Goal: Task Accomplishment & Management: Manage account settings

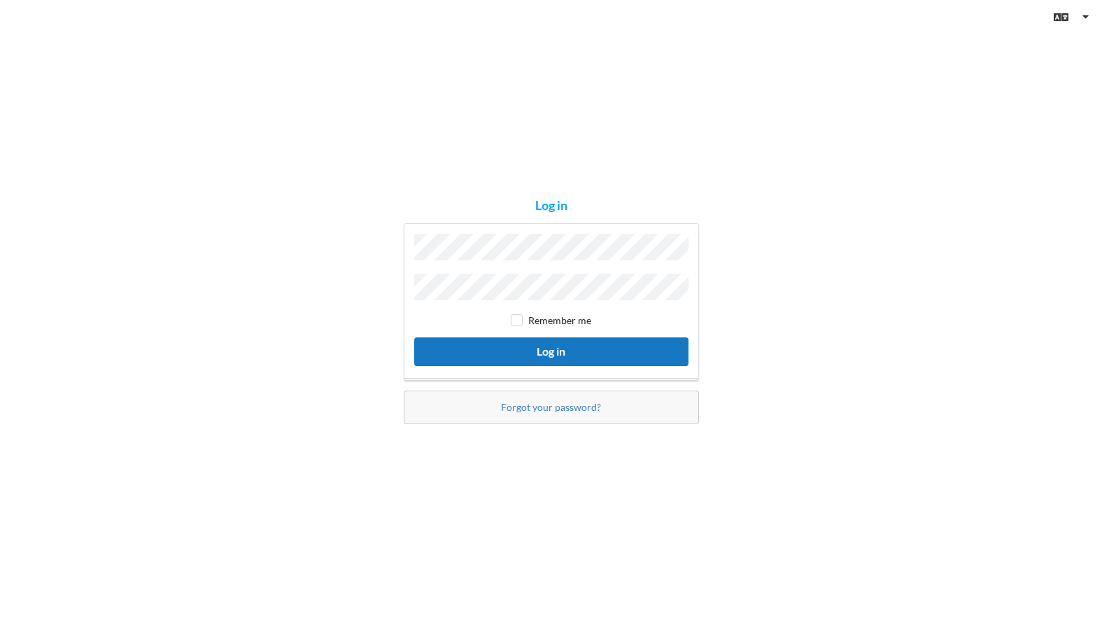
click at [543, 346] on button "Log in" at bounding box center [551, 351] width 274 height 29
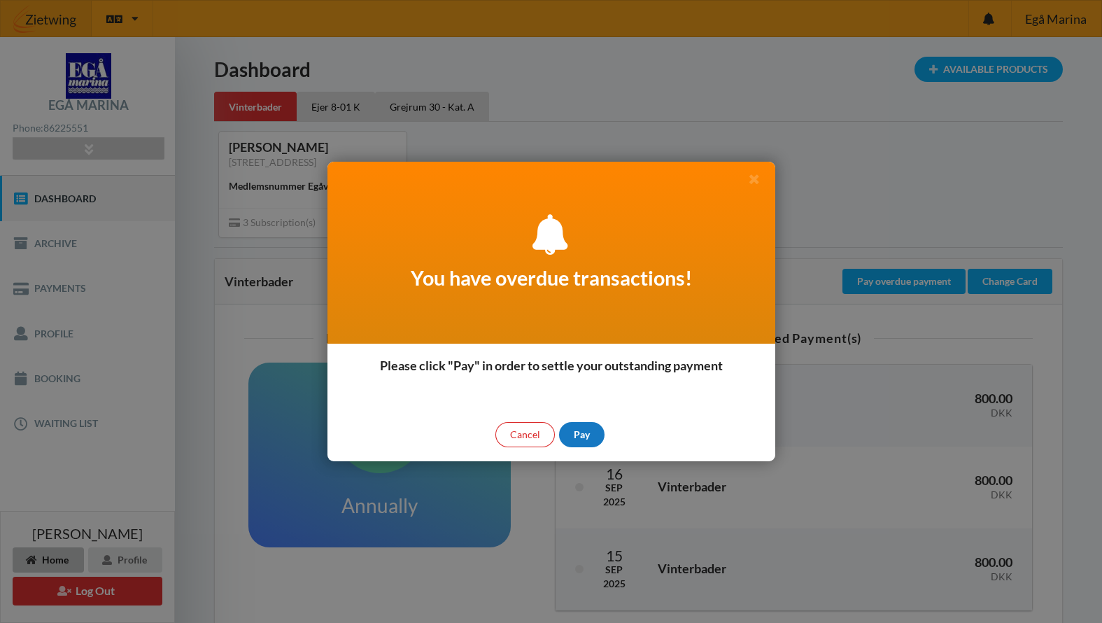
click at [582, 430] on div "Pay" at bounding box center [581, 434] width 45 height 25
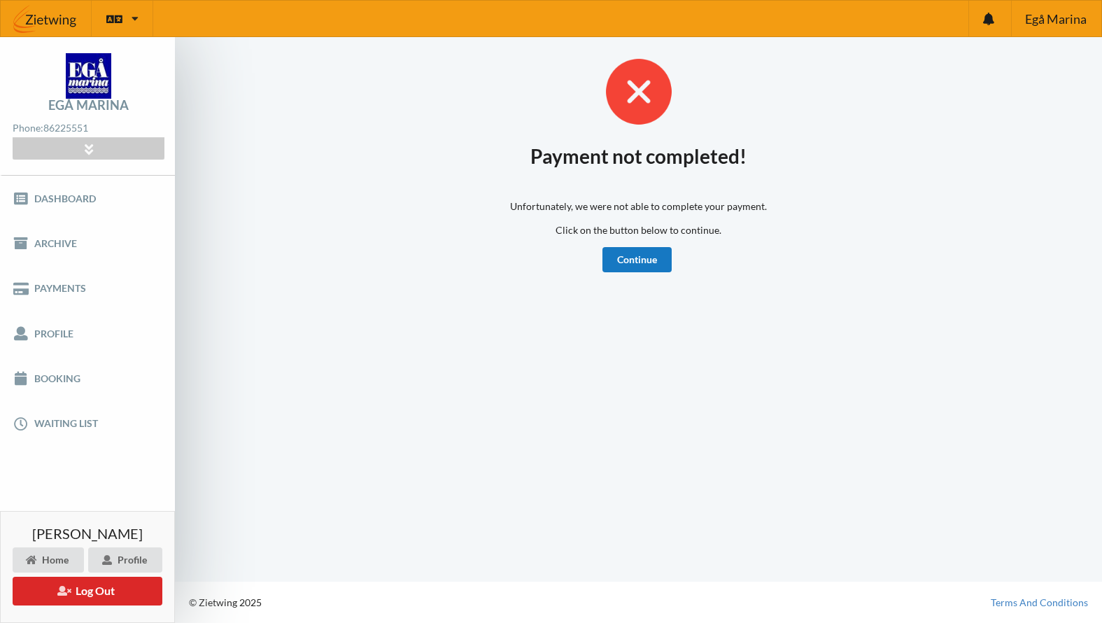
click at [638, 258] on link "Continue" at bounding box center [637, 259] width 69 height 25
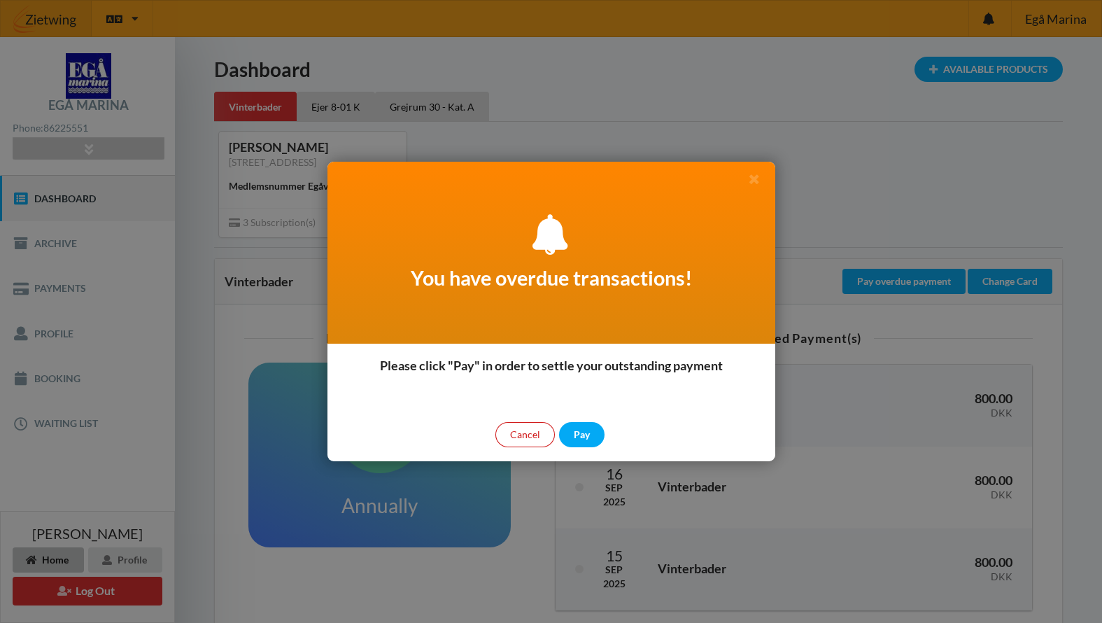
click at [523, 431] on div "Cancel" at bounding box center [524, 434] width 59 height 25
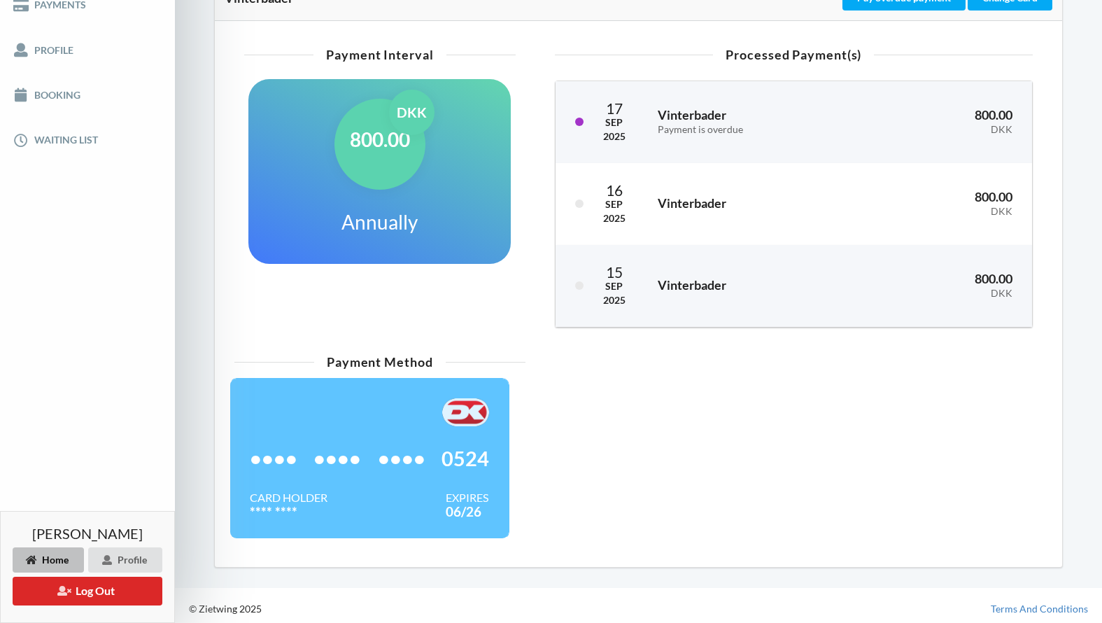
scroll to position [283, 0]
click at [342, 478] on div "•••• •••• •••• 0524" at bounding box center [369, 459] width 239 height 64
click at [369, 418] on div at bounding box center [369, 413] width 239 height 28
click at [368, 417] on div at bounding box center [369, 413] width 239 height 28
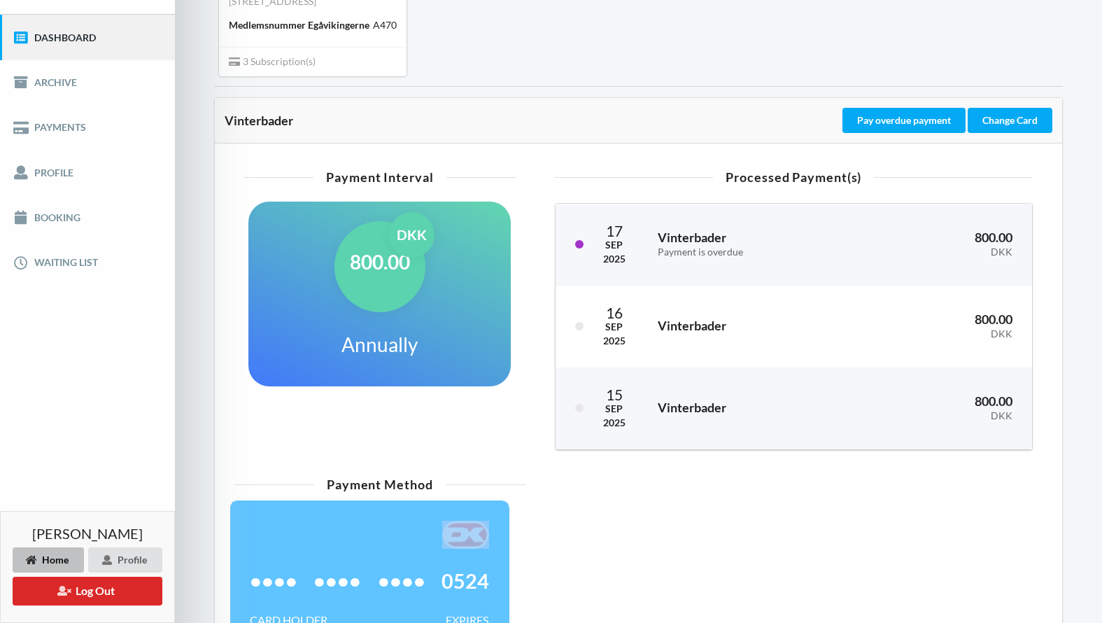
scroll to position [159, 0]
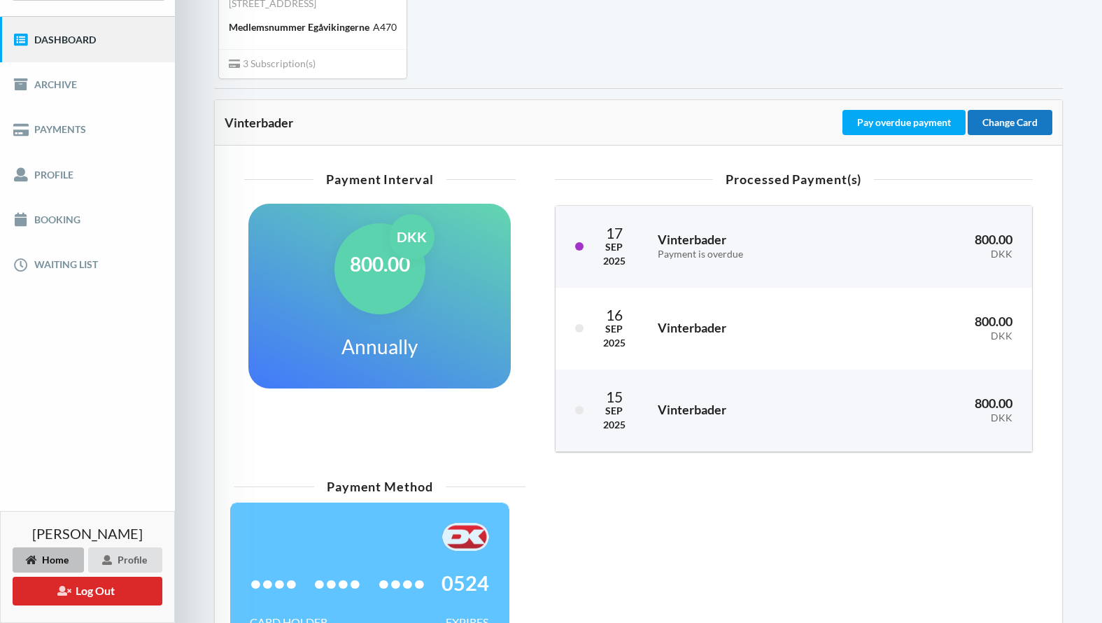
click at [1018, 122] on div "Change Card" at bounding box center [1010, 122] width 85 height 25
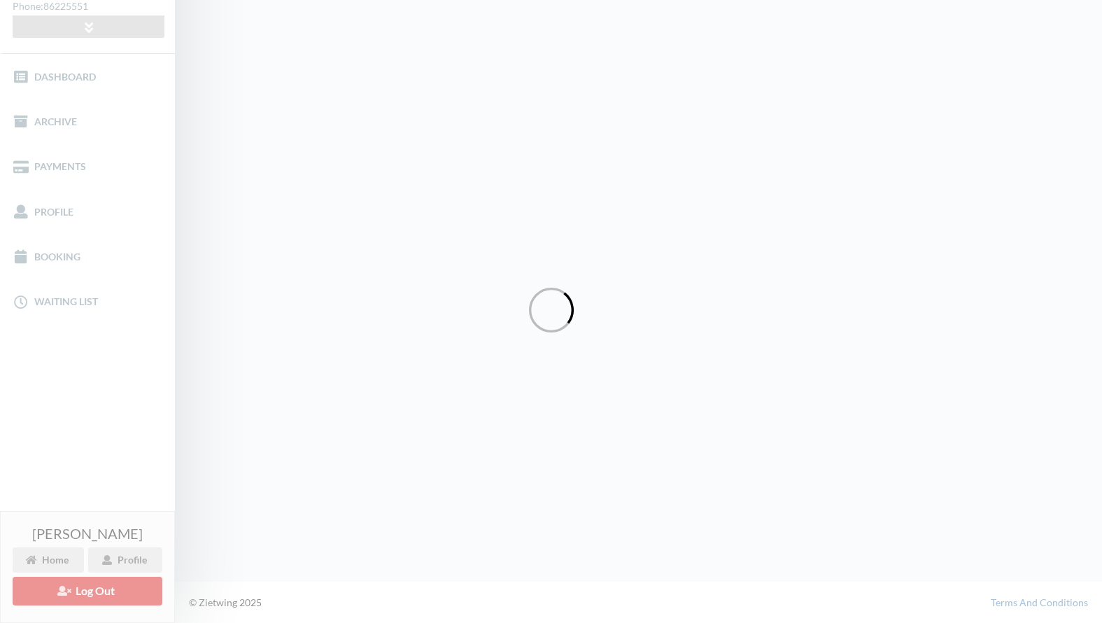
scroll to position [120, 0]
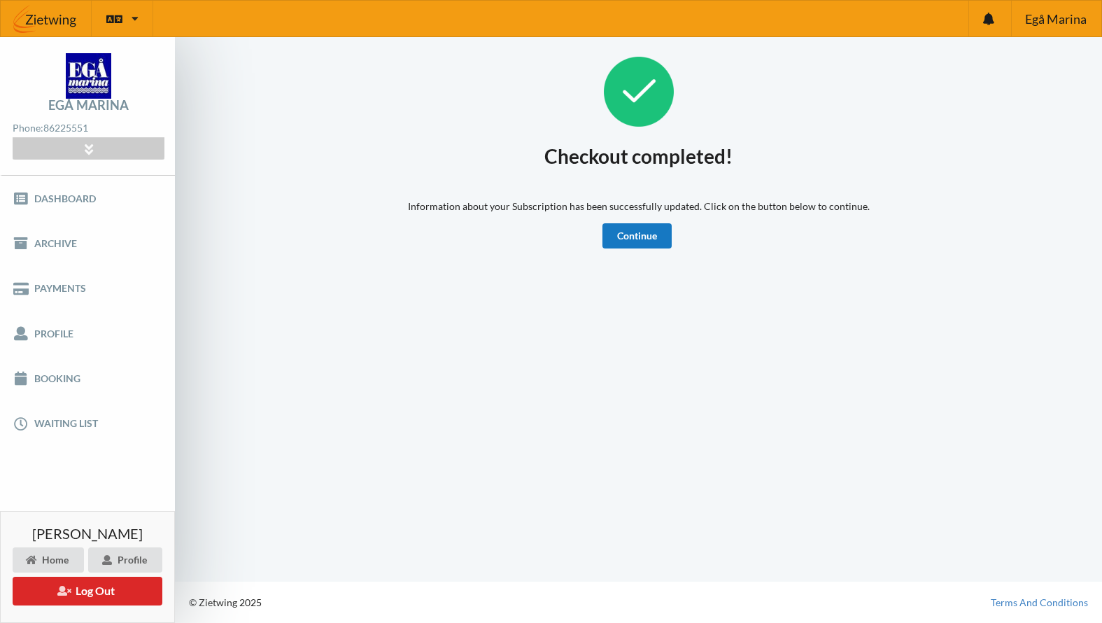
click at [637, 240] on link "Continue" at bounding box center [637, 235] width 69 height 25
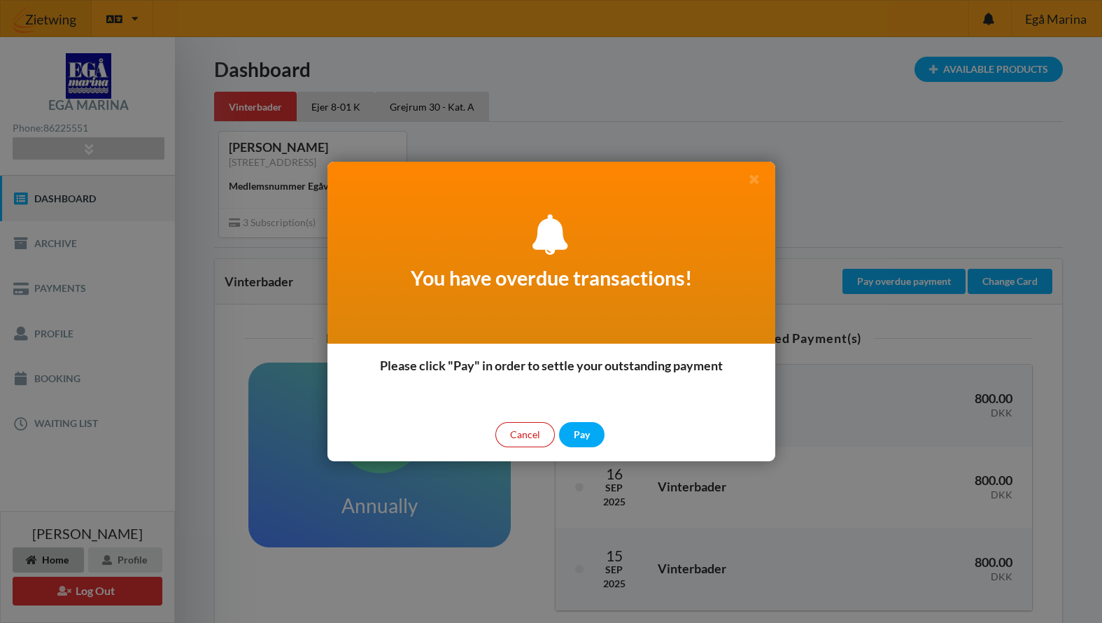
click at [533, 433] on div "Cancel" at bounding box center [524, 434] width 59 height 25
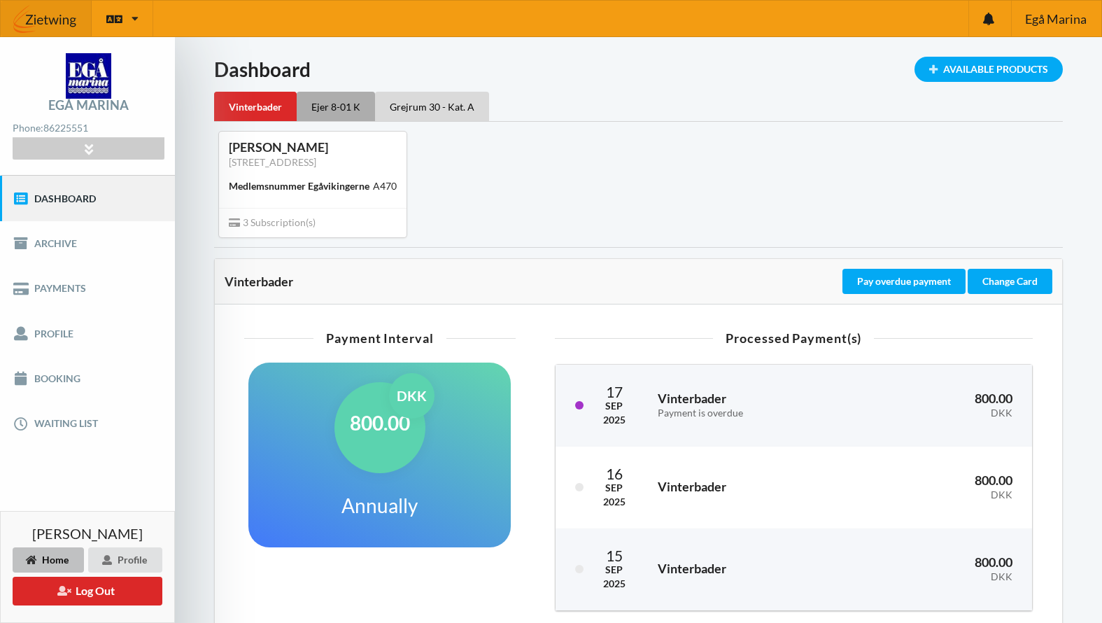
click at [335, 108] on div "Ejer 8-01 K" at bounding box center [336, 106] width 78 height 29
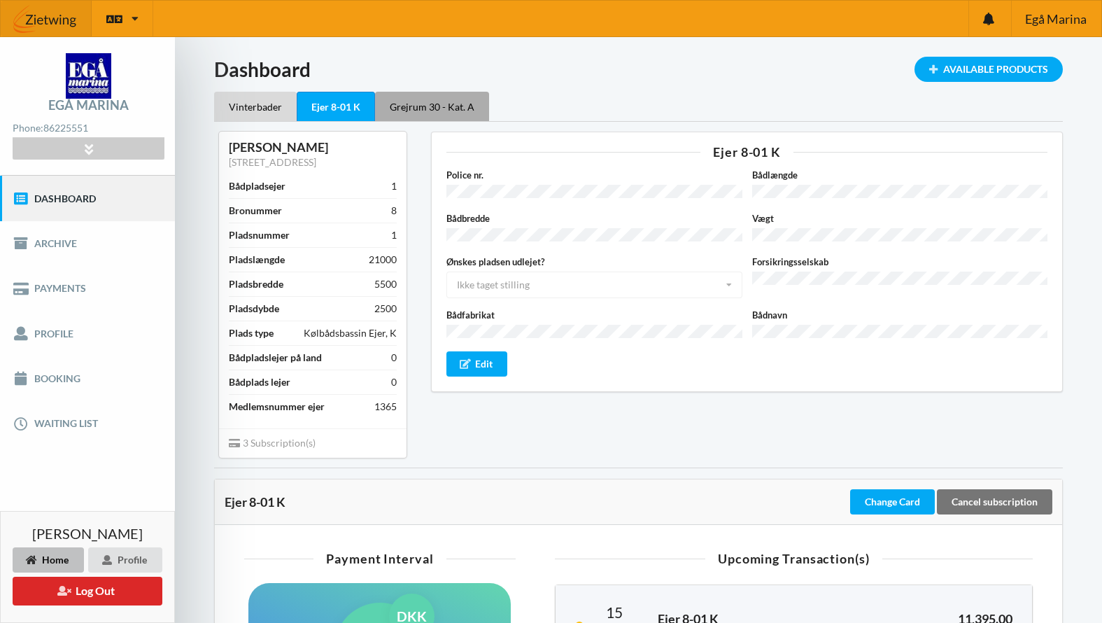
click at [447, 98] on div "Grejrum 30 - Kat. A" at bounding box center [432, 106] width 114 height 29
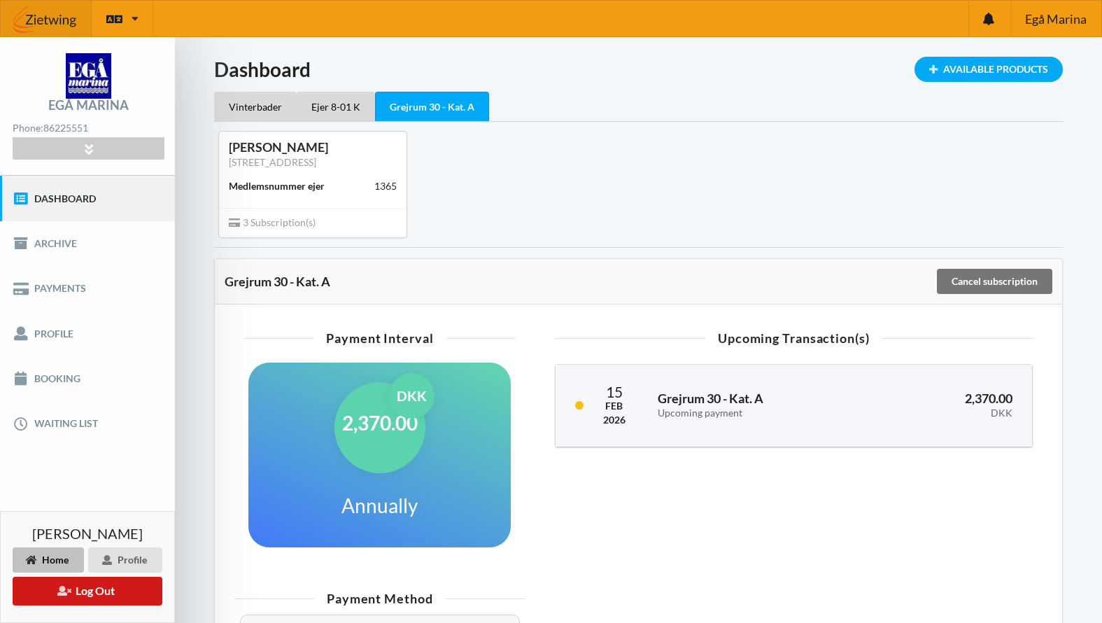
click at [104, 586] on button "Log Out" at bounding box center [88, 591] width 150 height 29
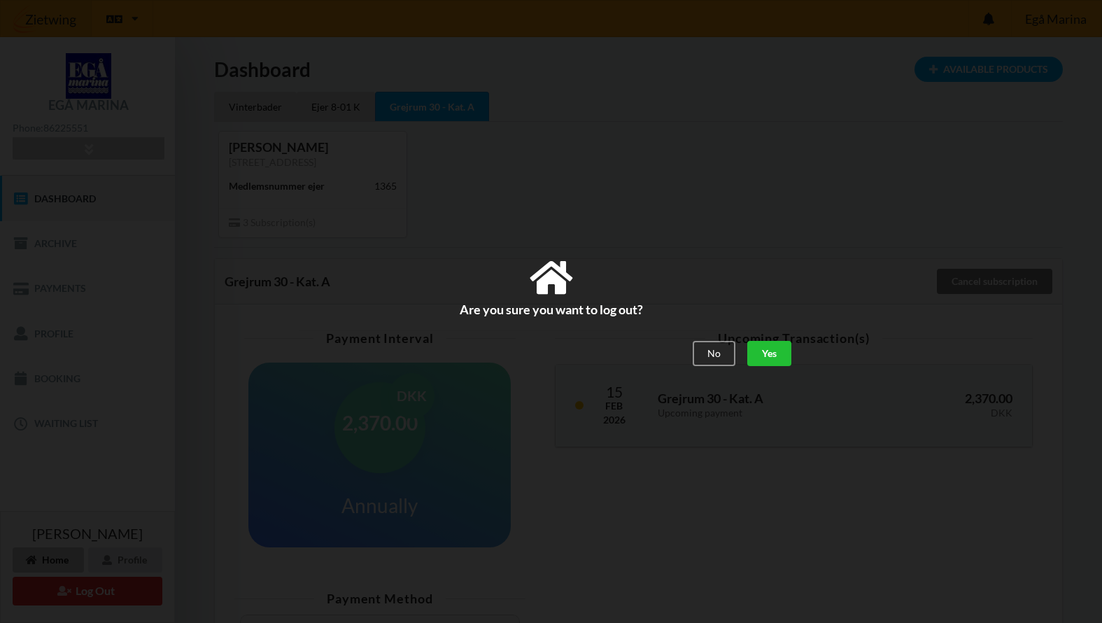
click at [773, 346] on div "Yes" at bounding box center [769, 354] width 44 height 25
